Goal: Information Seeking & Learning: Find specific fact

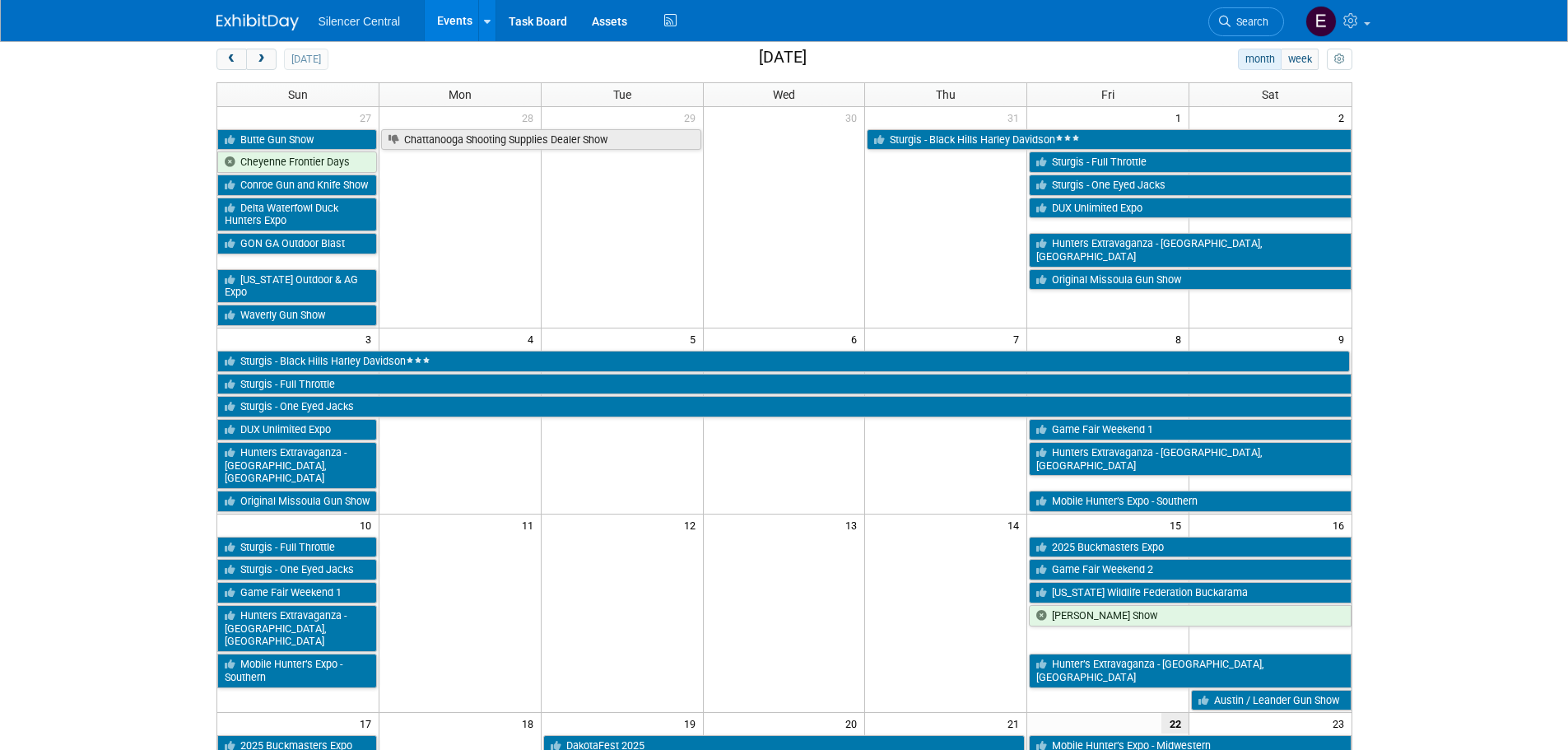
scroll to position [412, 0]
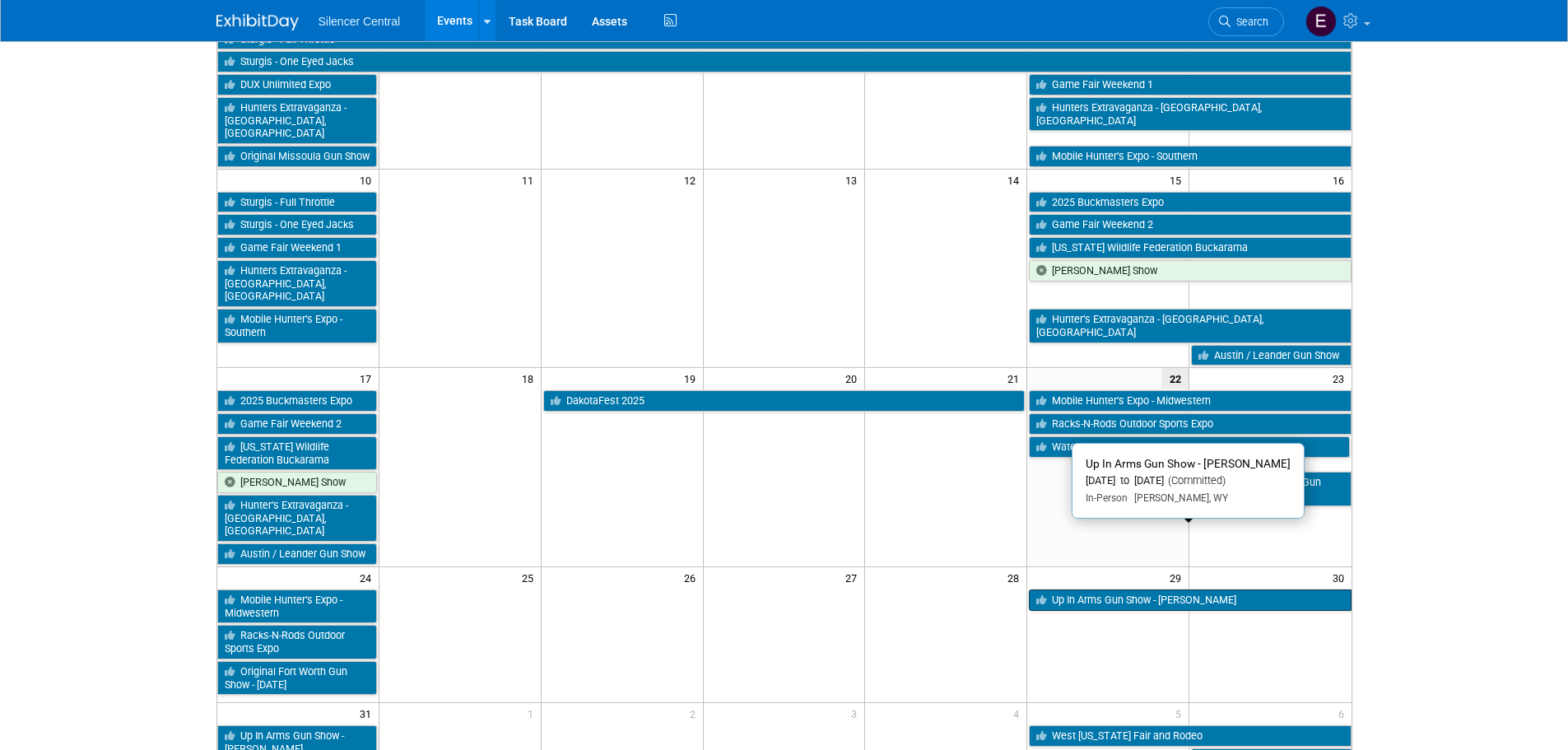
click at [1250, 589] on link "Up In Arms Gun Show - [PERSON_NAME]" at bounding box center [1190, 600] width 322 height 22
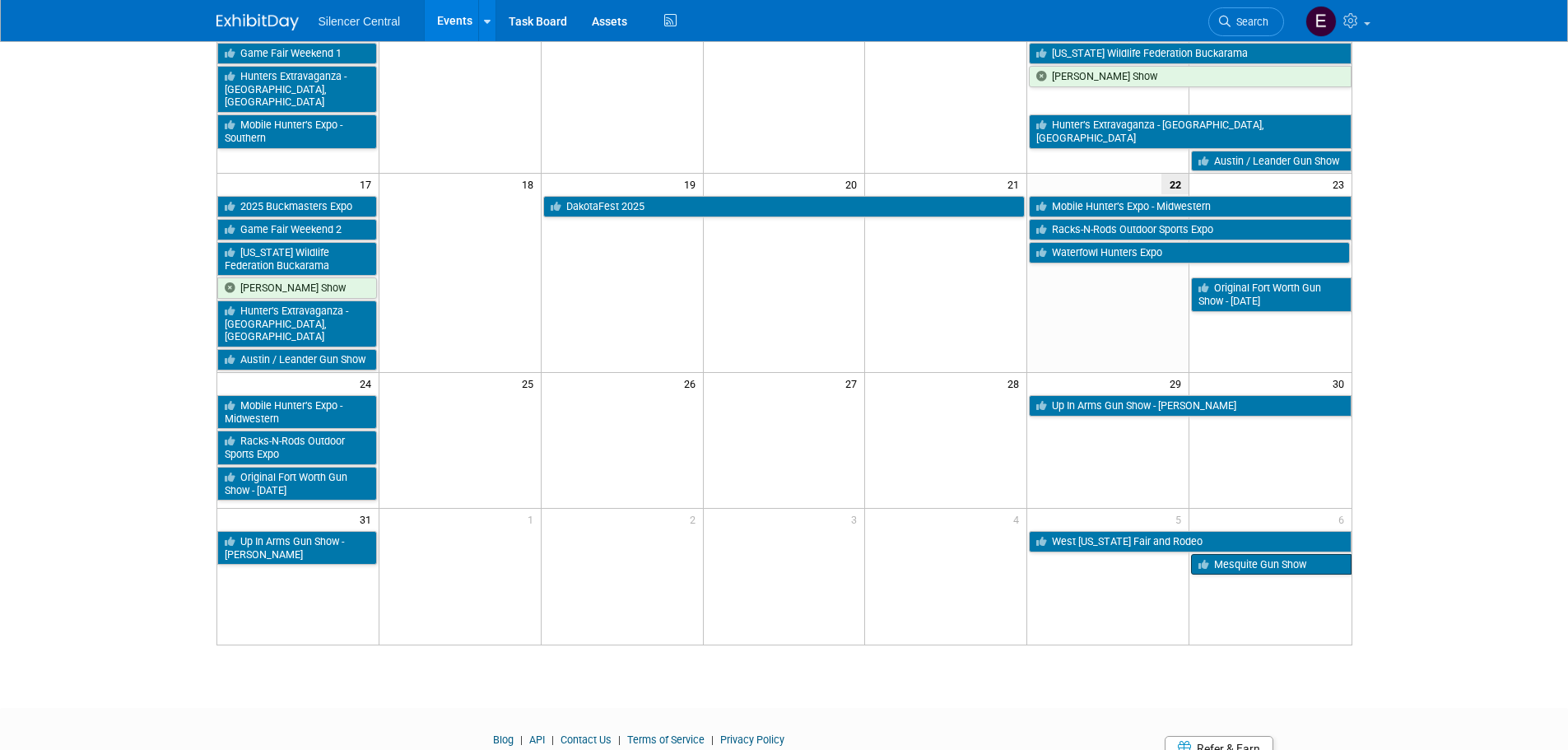
scroll to position [615, 0]
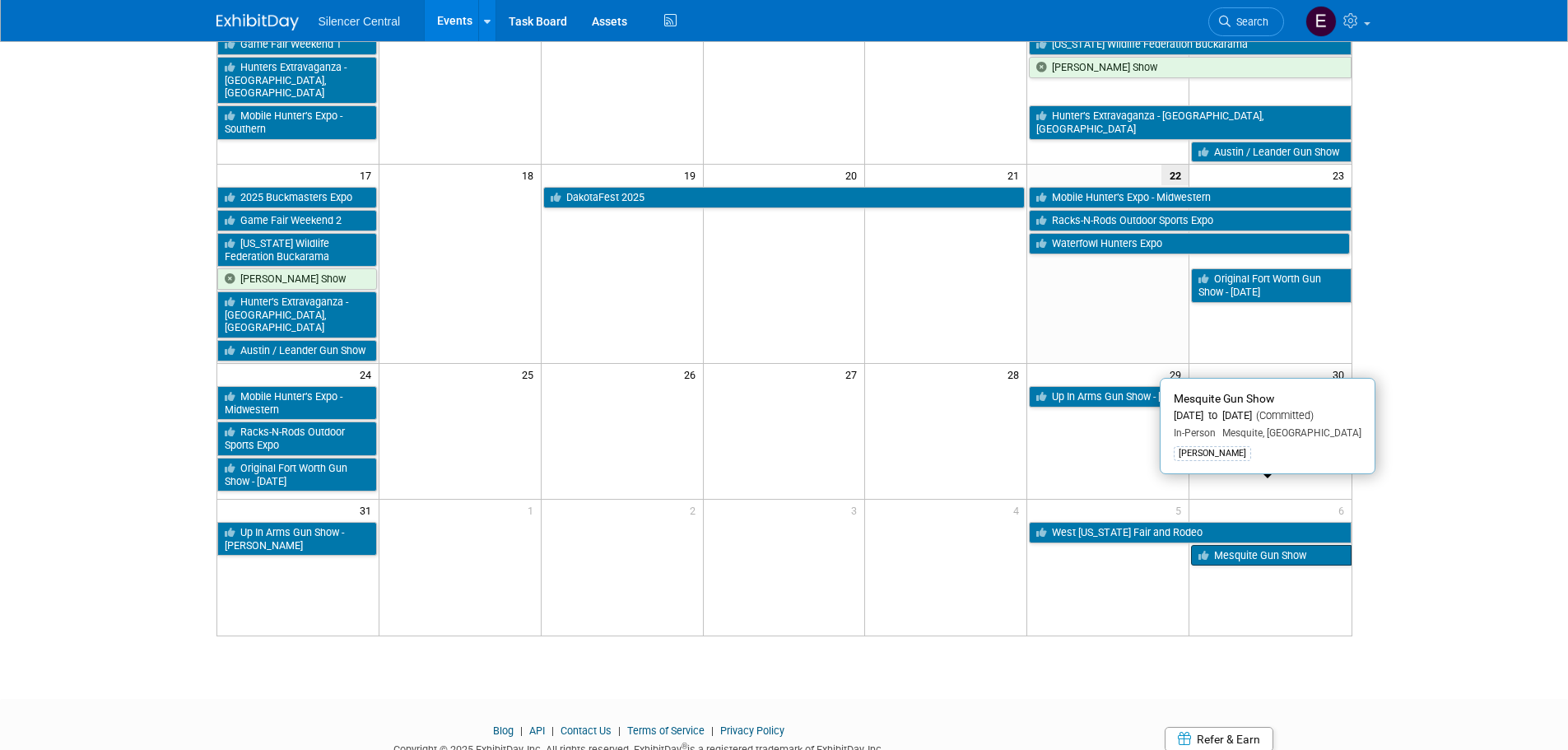
click at [1210, 551] on icon at bounding box center [1207, 556] width 16 height 11
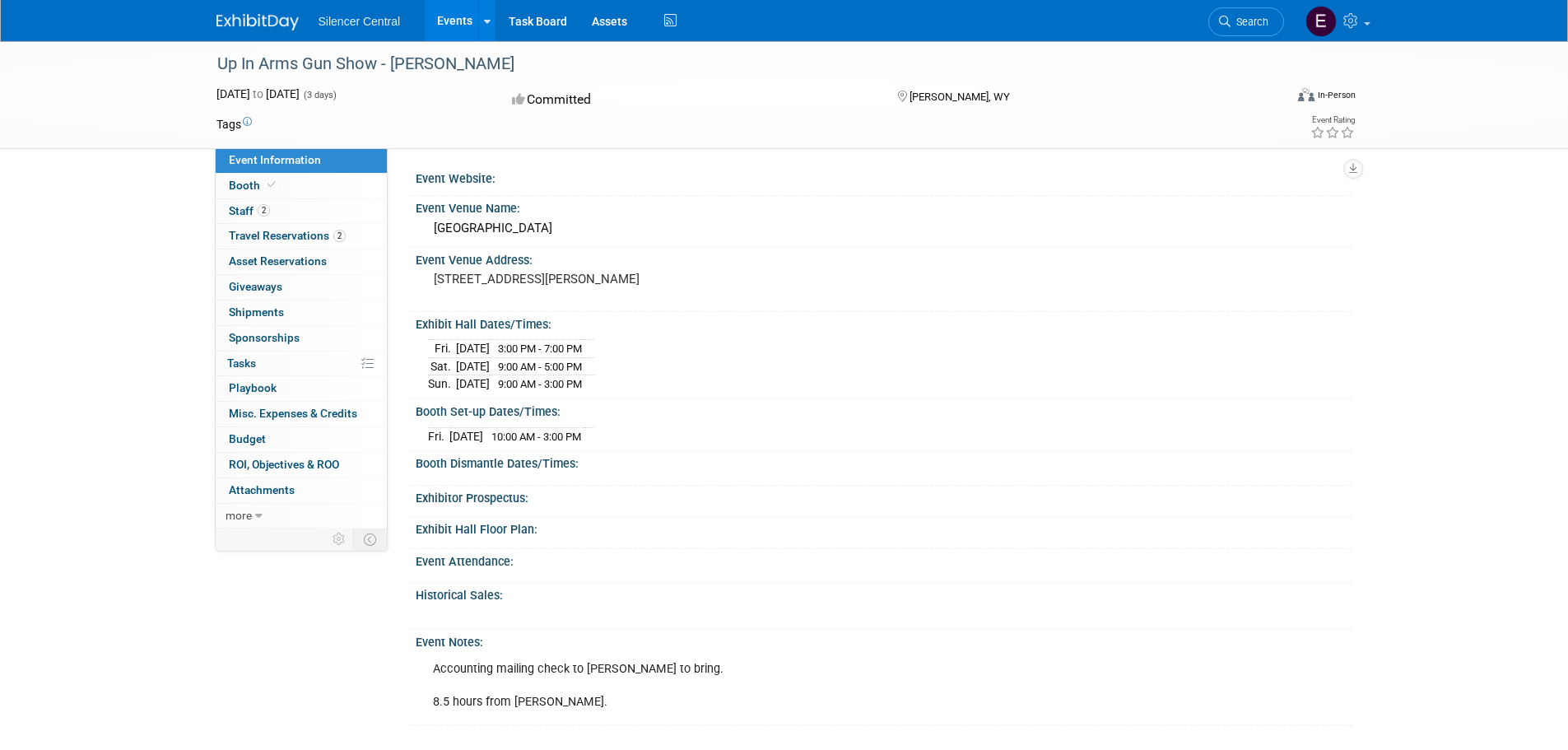
drag, startPoint x: 489, startPoint y: 298, endPoint x: 415, endPoint y: 283, distance: 75.5
click at [416, 283] on div "1635 Reata Dr Gillette, WY 82718" at bounding box center [611, 287] width 390 height 40
copy pre "1635 Reata Dr Gillette, WY 82718"
click at [314, 189] on link "Booth" at bounding box center [301, 186] width 171 height 25
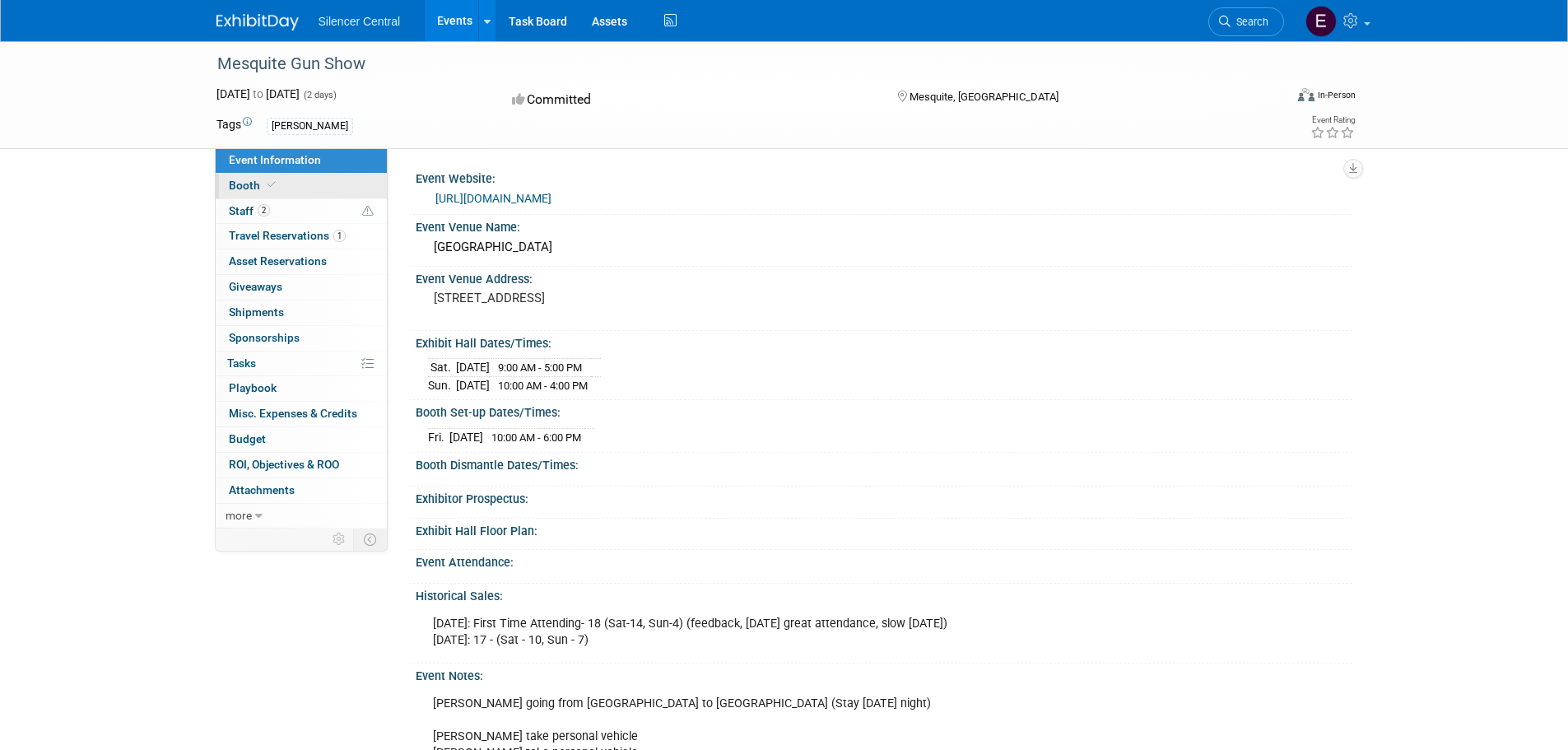
click at [301, 184] on link "Booth" at bounding box center [301, 186] width 171 height 25
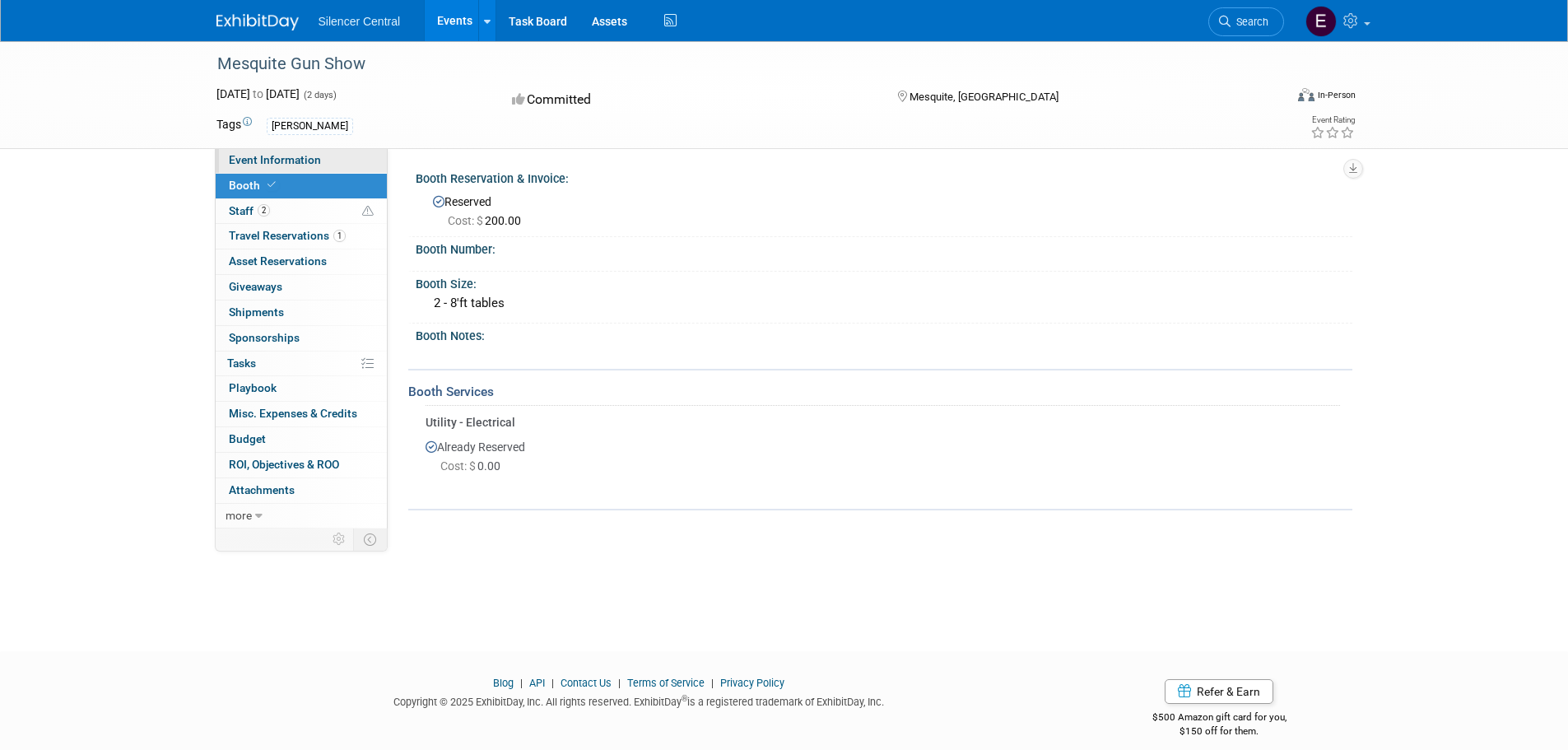
click at [256, 160] on span "Event Information" at bounding box center [275, 159] width 93 height 13
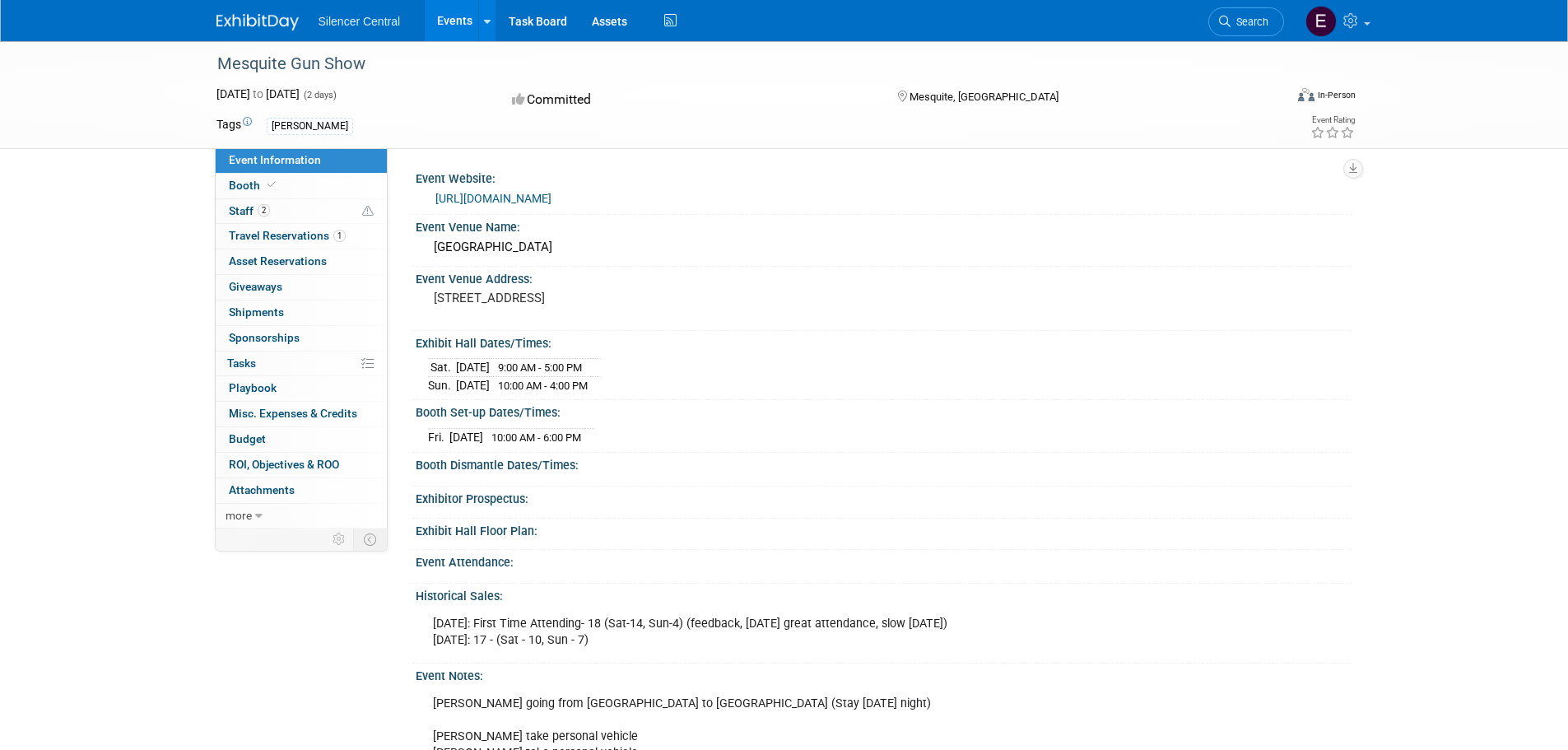
drag, startPoint x: 541, startPoint y: 311, endPoint x: 435, endPoint y: 293, distance: 107.5
click at [435, 293] on pre "1700 Rodeo Drive Mesquite, TX 75149" at bounding box center [611, 297] width 354 height 15
click at [279, 178] on link "Booth" at bounding box center [301, 186] width 171 height 25
